Goal: Information Seeking & Learning: Learn about a topic

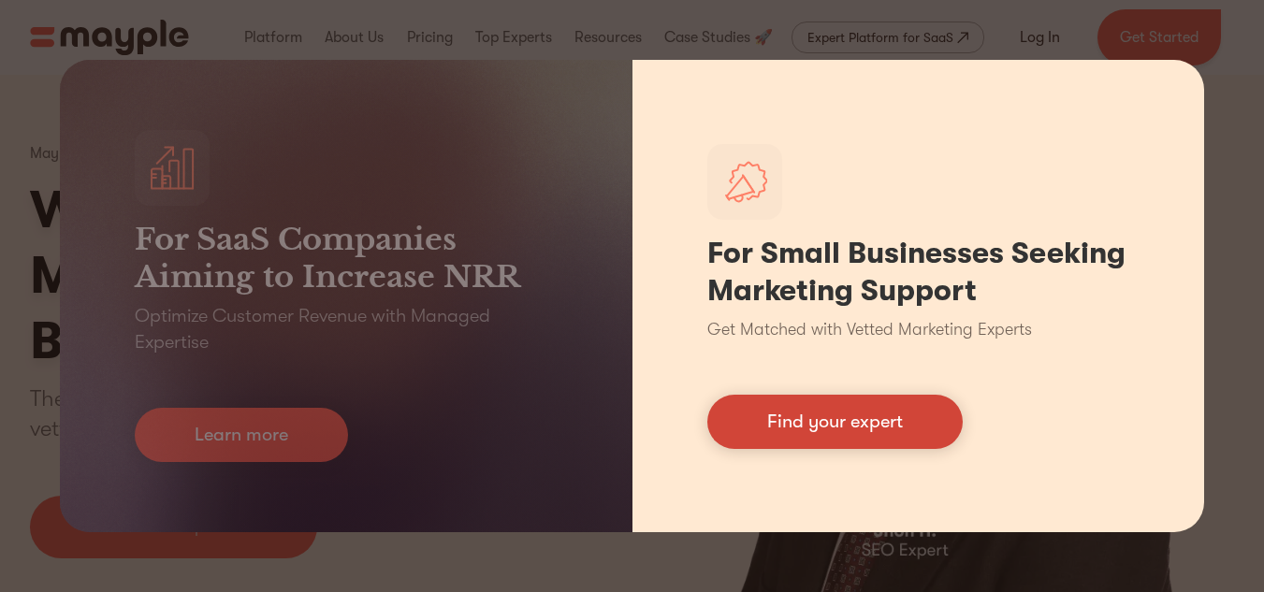
click at [805, 419] on link "Find your expert" at bounding box center [834, 422] width 255 height 54
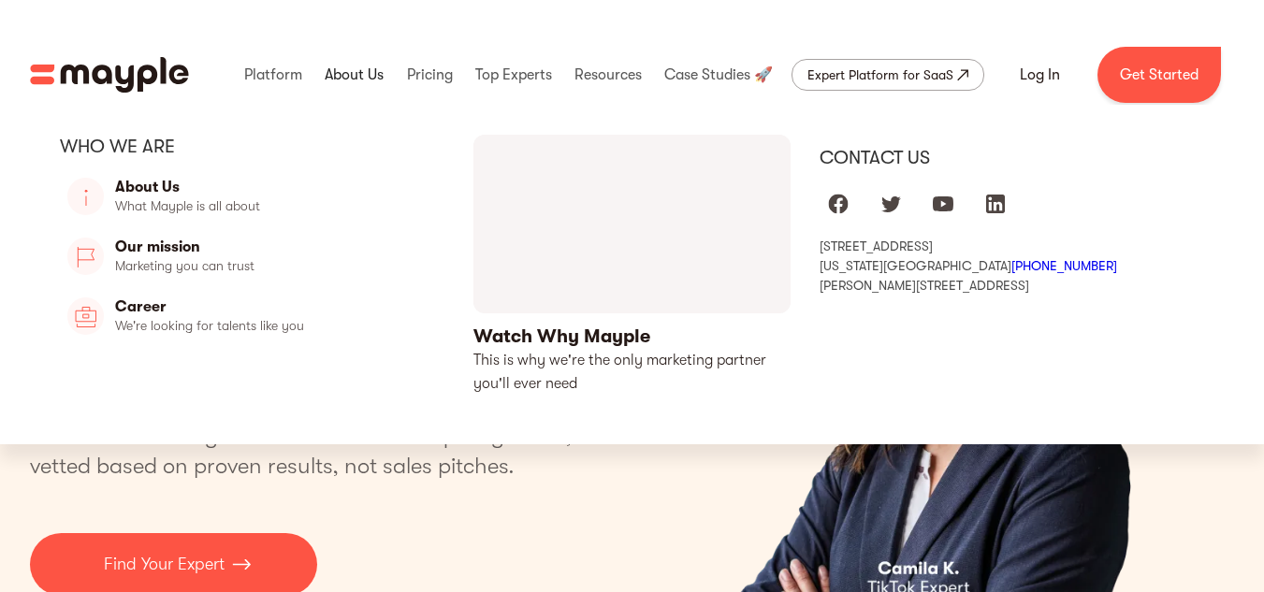
click at [356, 65] on link at bounding box center [354, 75] width 68 height 60
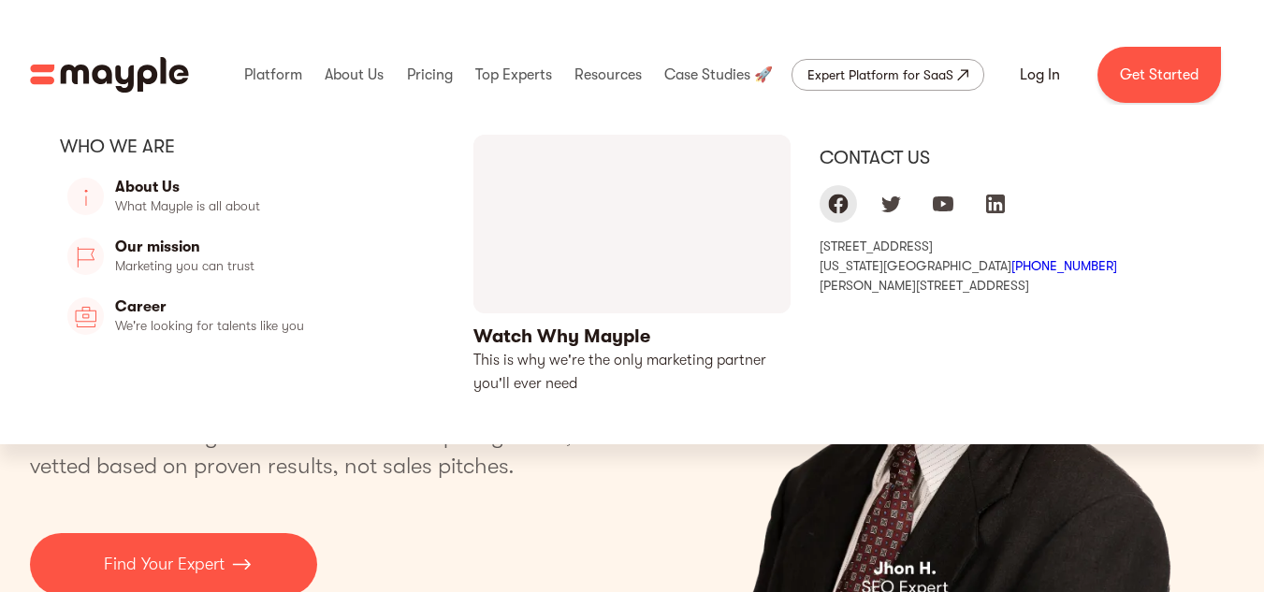
click at [857, 209] on link "Mayple at Facebook" at bounding box center [838, 203] width 37 height 37
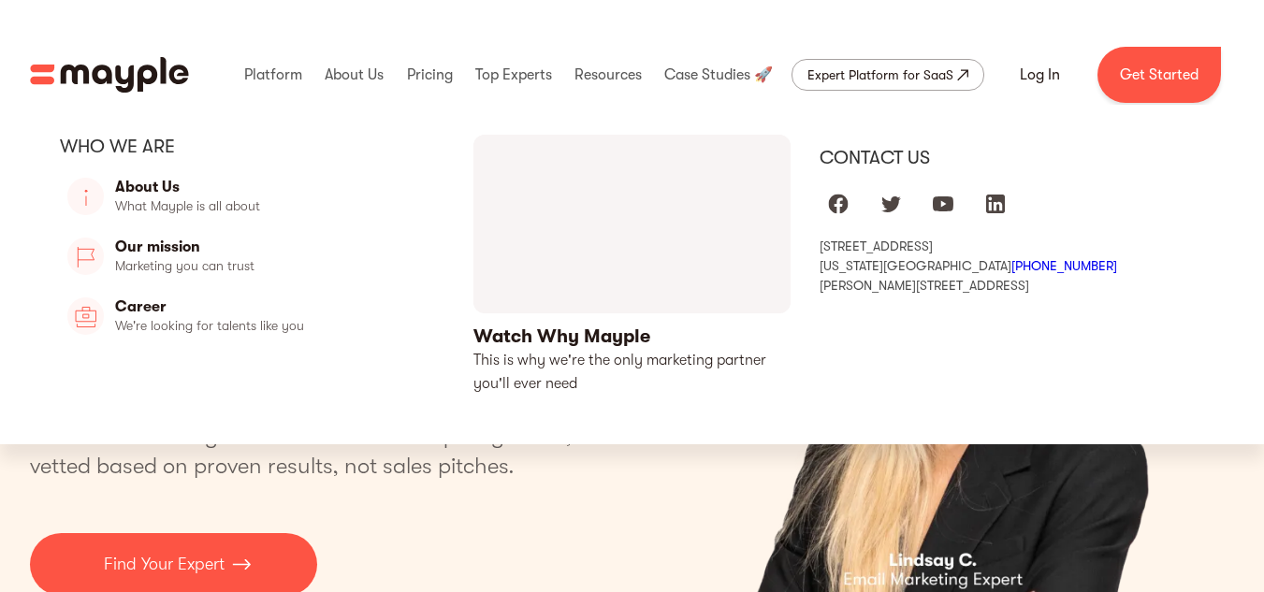
click at [1169, 491] on img "1 of 5" at bounding box center [942, 372] width 457 height 521
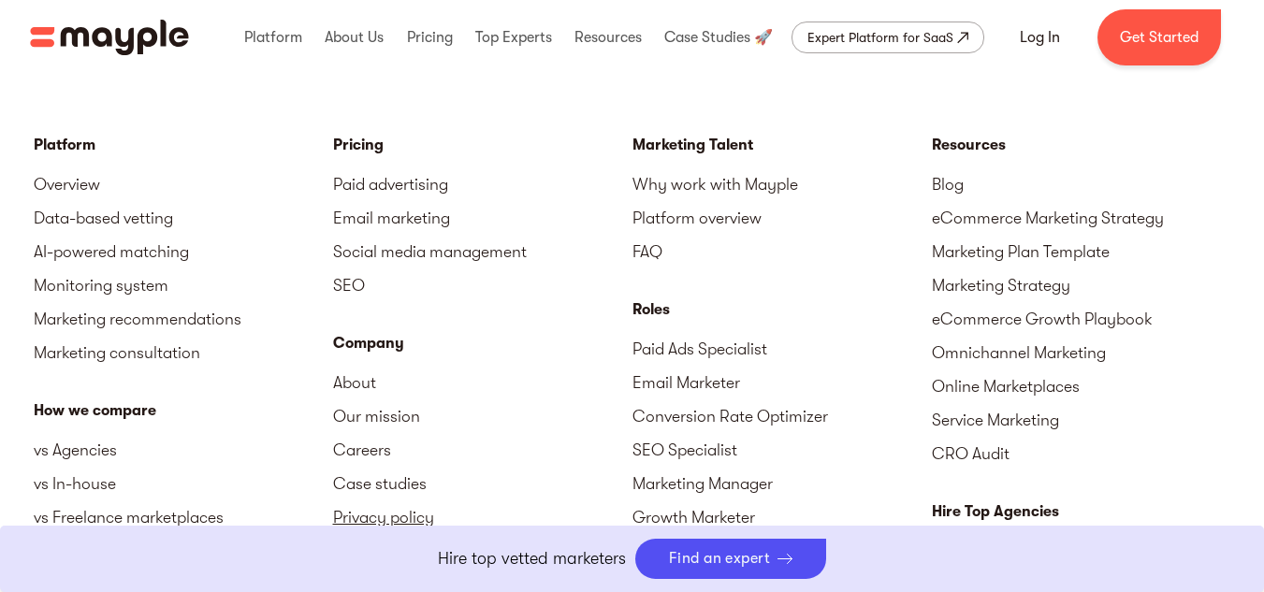
scroll to position [8394, 0]
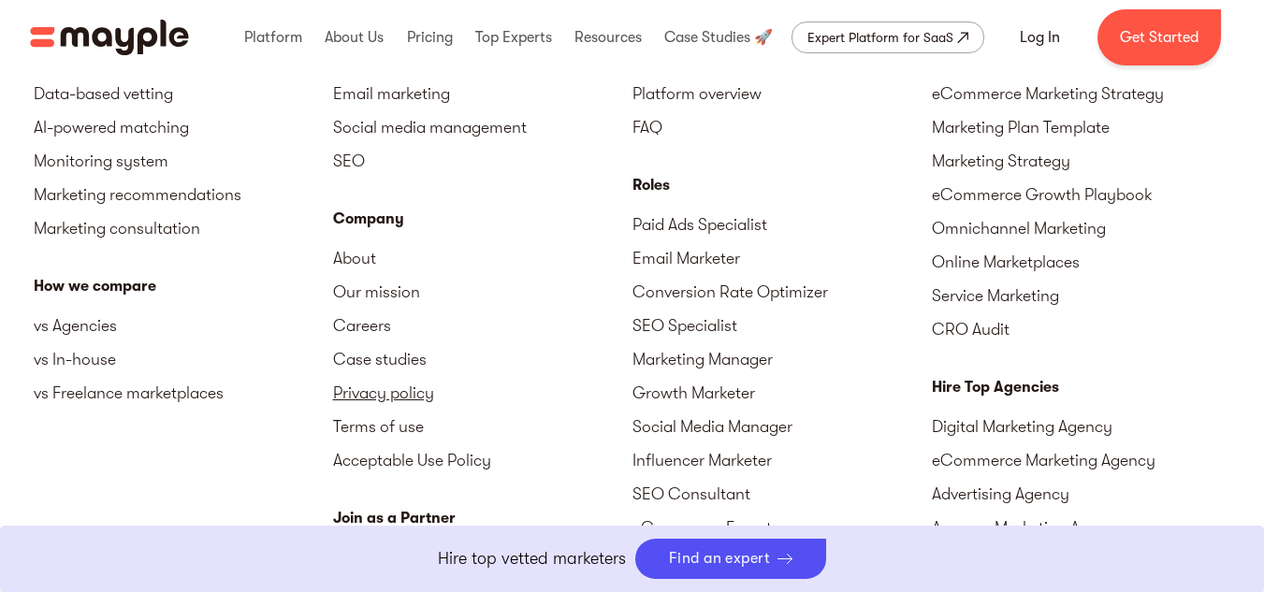
click at [369, 394] on link "Privacy policy" at bounding box center [482, 393] width 299 height 34
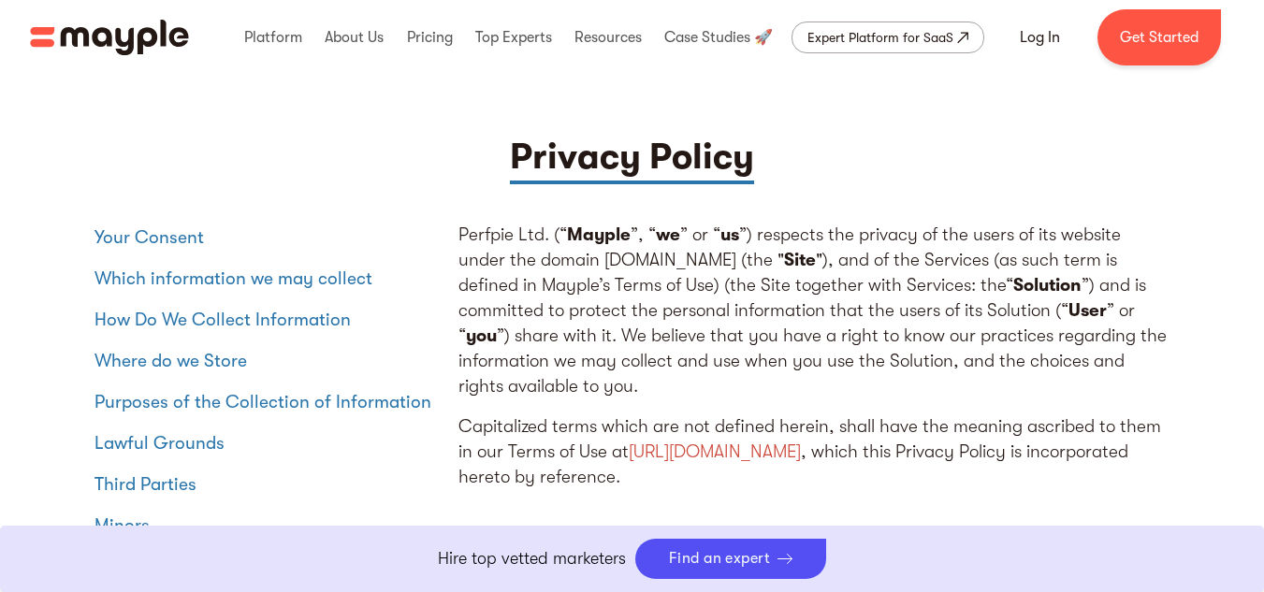
click at [876, 546] on div "Boost Your eCommerce Business Mayple's in your corner to help you make the righ…" at bounding box center [633, 559] width 906 height 40
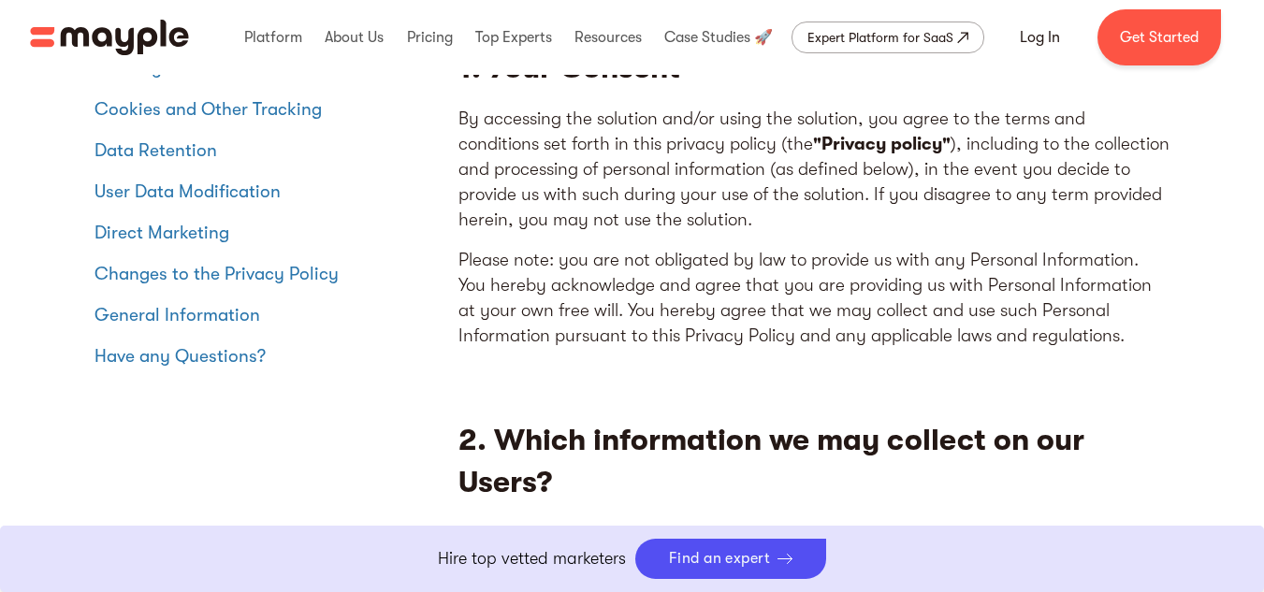
scroll to position [624, 0]
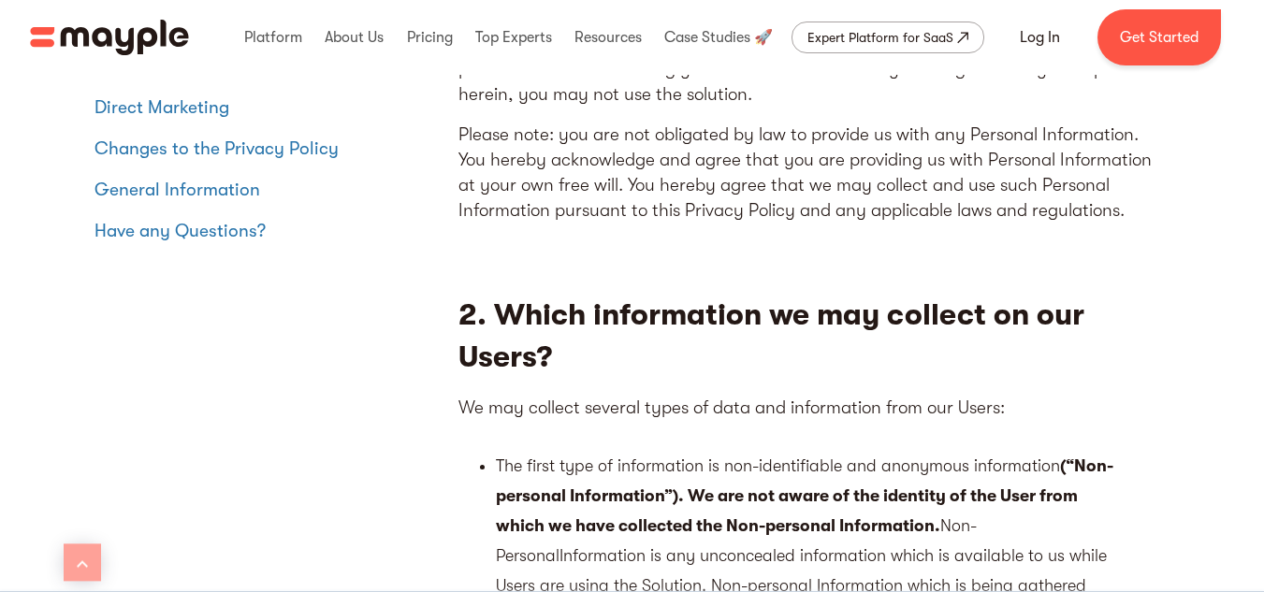
click at [541, 104] on p "By accessing the solution and/or using the solution, you agree to the terms and…" at bounding box center [813, 44] width 711 height 126
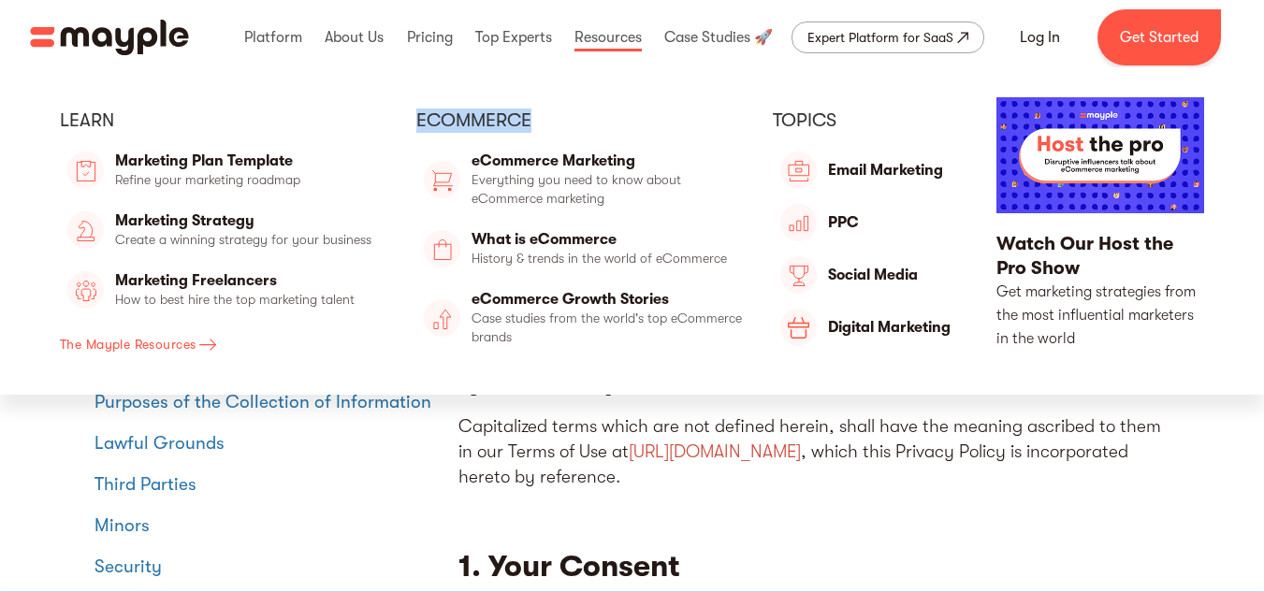
drag, startPoint x: 426, startPoint y: 121, endPoint x: 598, endPoint y: 119, distance: 172.2
click at [598, 119] on div "Ecommerce" at bounding box center [581, 121] width 331 height 24
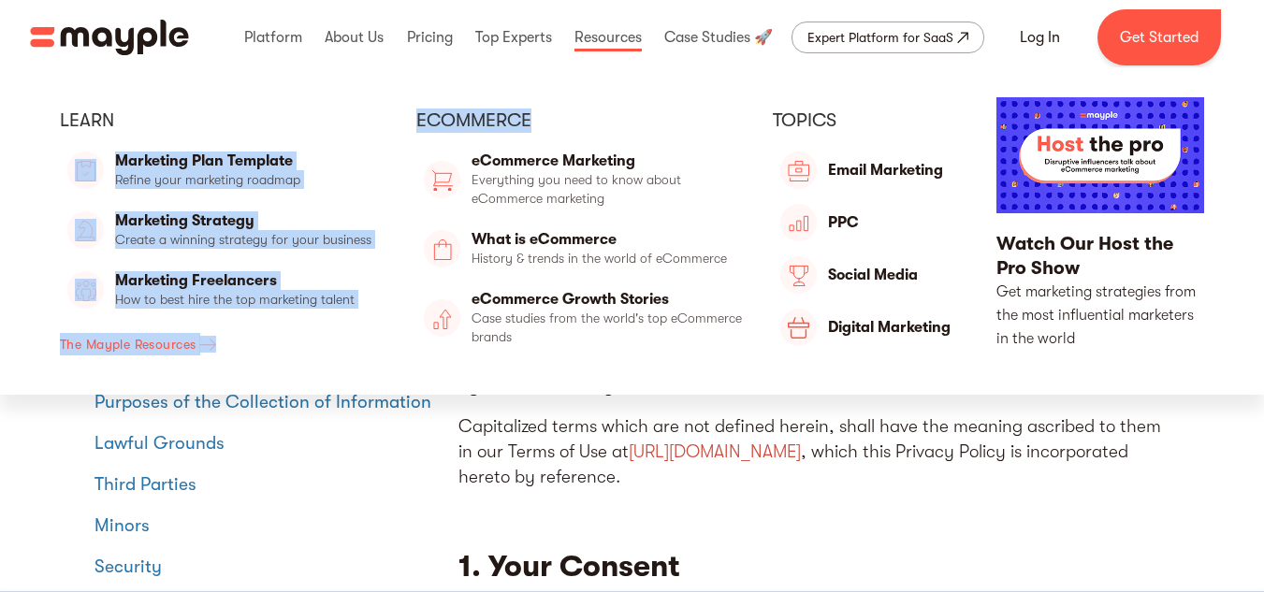
drag, startPoint x: 534, startPoint y: 115, endPoint x: 387, endPoint y: 115, distance: 146.9
click at [387, 115] on div "Learn Blog Read and learn about all things marketing Marketing Plan Template Re…" at bounding box center [632, 231] width 1204 height 268
click at [386, 91] on div "Learn Blog Read and learn about all things marketing Marketing Plan Template Re…" at bounding box center [632, 230] width 1264 height 327
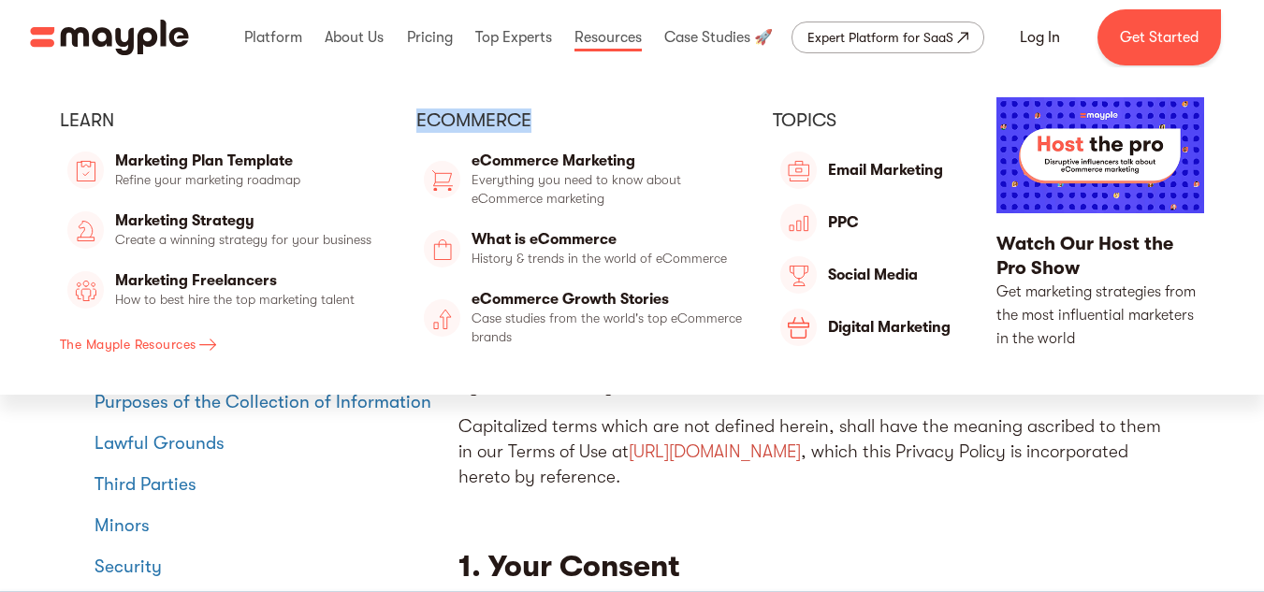
drag, startPoint x: 414, startPoint y: 110, endPoint x: 578, endPoint y: 114, distance: 163.8
click at [578, 114] on div "Learn Blog Read and learn about all things marketing Marketing Plan Template Re…" at bounding box center [632, 231] width 1204 height 268
click at [578, 114] on div "Ecommerce" at bounding box center [581, 121] width 331 height 24
drag, startPoint x: 567, startPoint y: 113, endPoint x: 420, endPoint y: 123, distance: 147.2
click at [420, 123] on div "Ecommerce" at bounding box center [581, 121] width 331 height 24
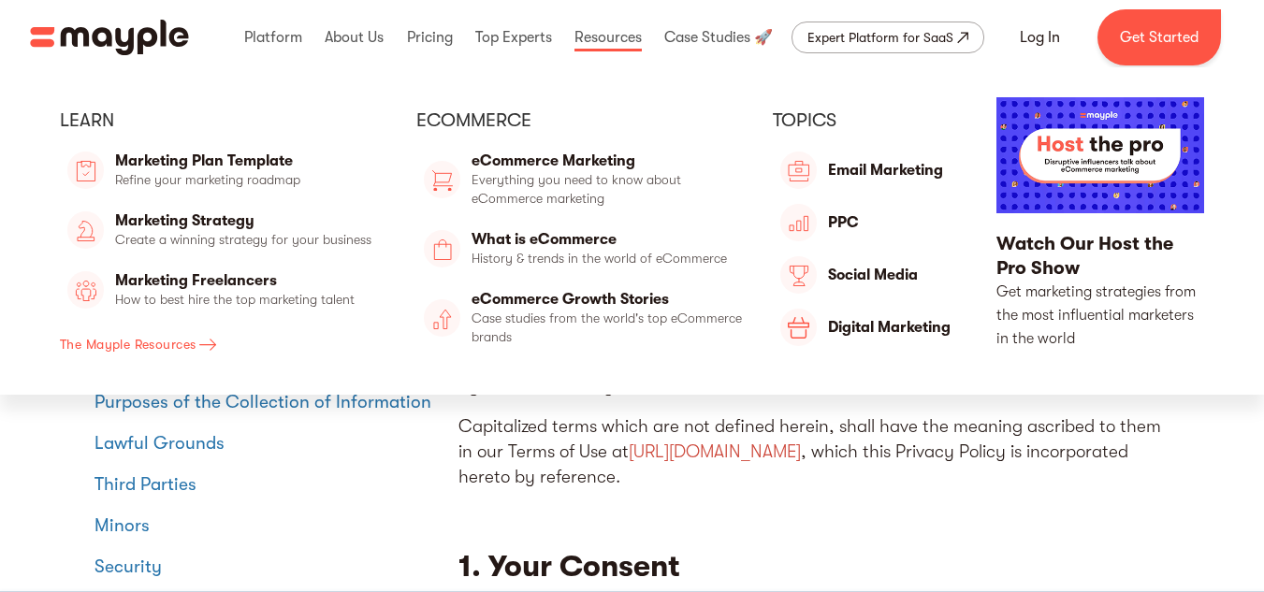
click at [399, 119] on div at bounding box center [403, 231] width 25 height 268
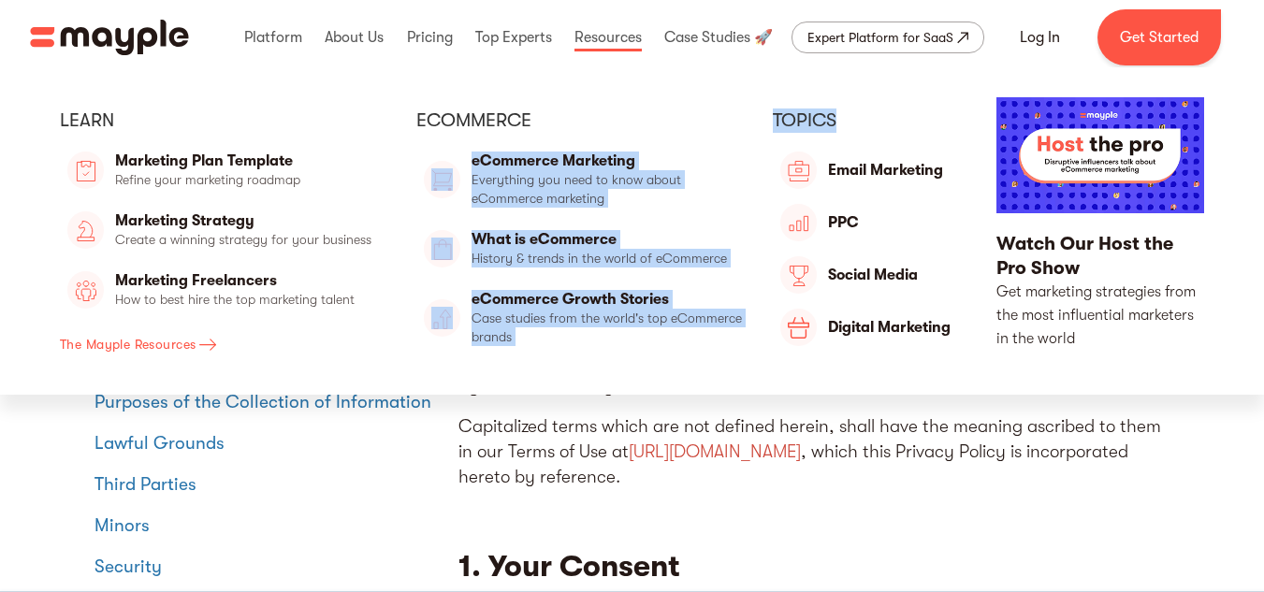
drag, startPoint x: 868, startPoint y: 115, endPoint x: 718, endPoint y: 122, distance: 150.8
click at [718, 122] on div "Learn Blog Read and learn about all things marketing Marketing Plan Template Re…" at bounding box center [632, 231] width 1204 height 268
click at [643, 102] on div "Ecommerce eCommerce Marketing Everything you need to know about eCommerce marke…" at bounding box center [581, 231] width 331 height 268
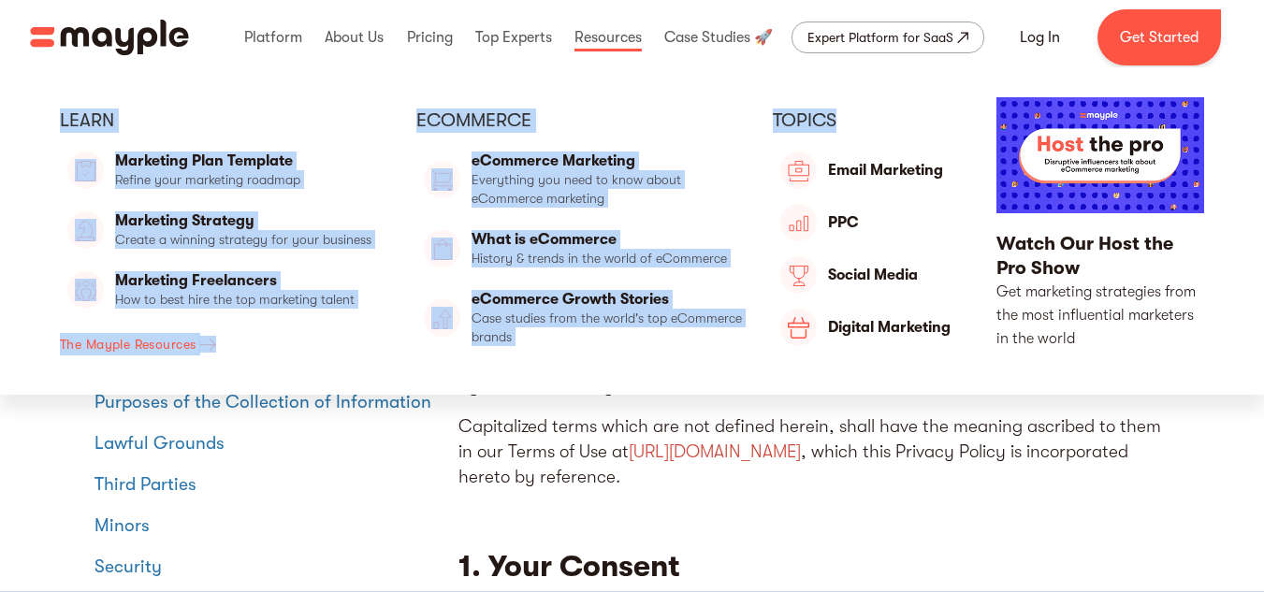
drag, startPoint x: 874, startPoint y: 113, endPoint x: 177, endPoint y: 105, distance: 697.1
click at [45, 127] on div "Learn Blog Read and learn about all things marketing Marketing Plan Template Re…" at bounding box center [632, 231] width 1204 height 268
click at [228, 100] on div "Learn Blog Read and learn about all things marketing Marketing Plan Template Re…" at bounding box center [225, 231] width 331 height 268
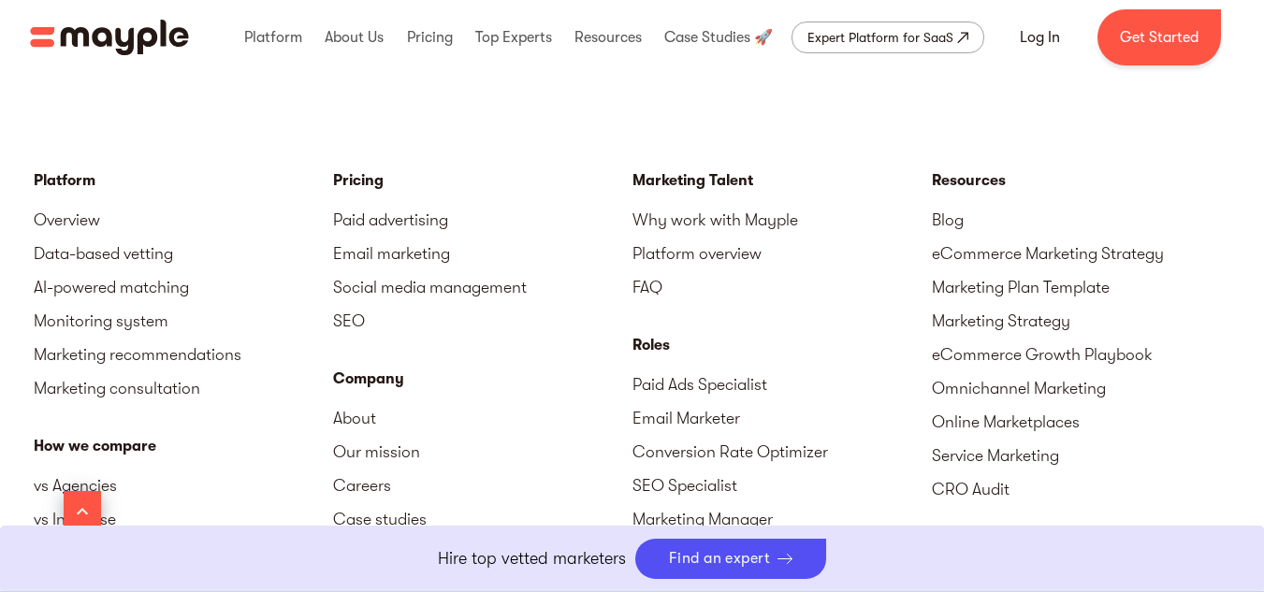
scroll to position [10886, 0]
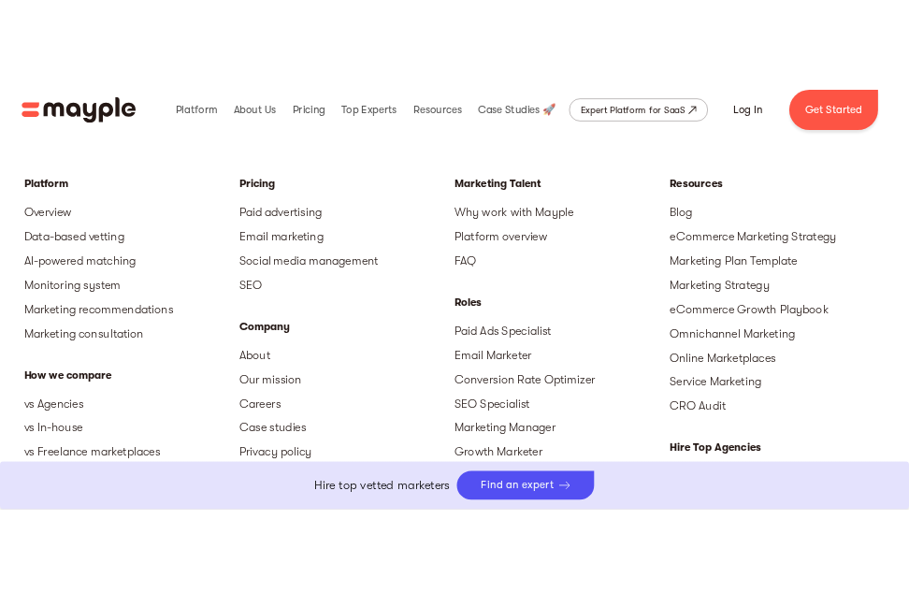
scroll to position [9948, 0]
